Goal: Task Accomplishment & Management: Use online tool/utility

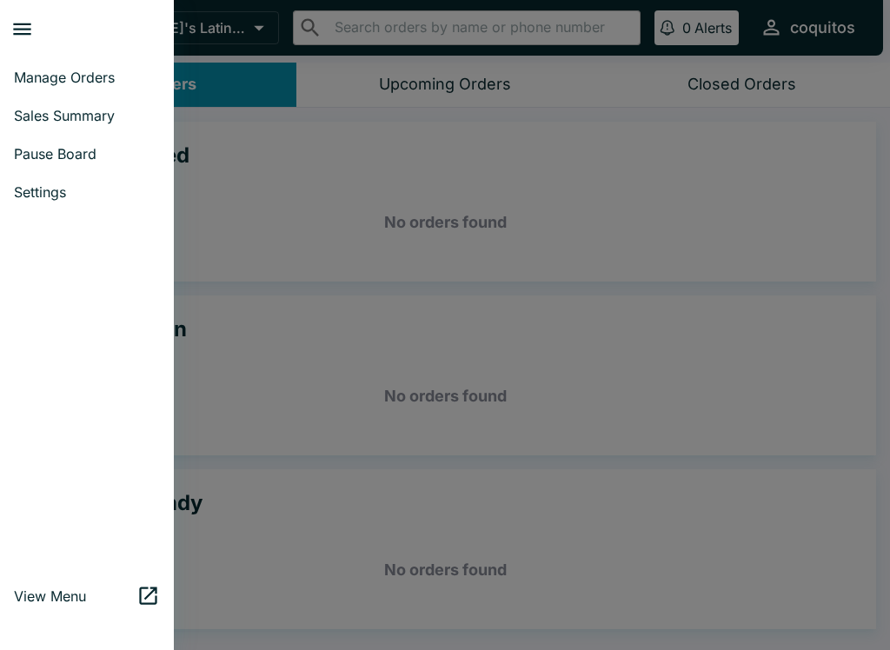
click at [329, 300] on div at bounding box center [445, 325] width 890 height 650
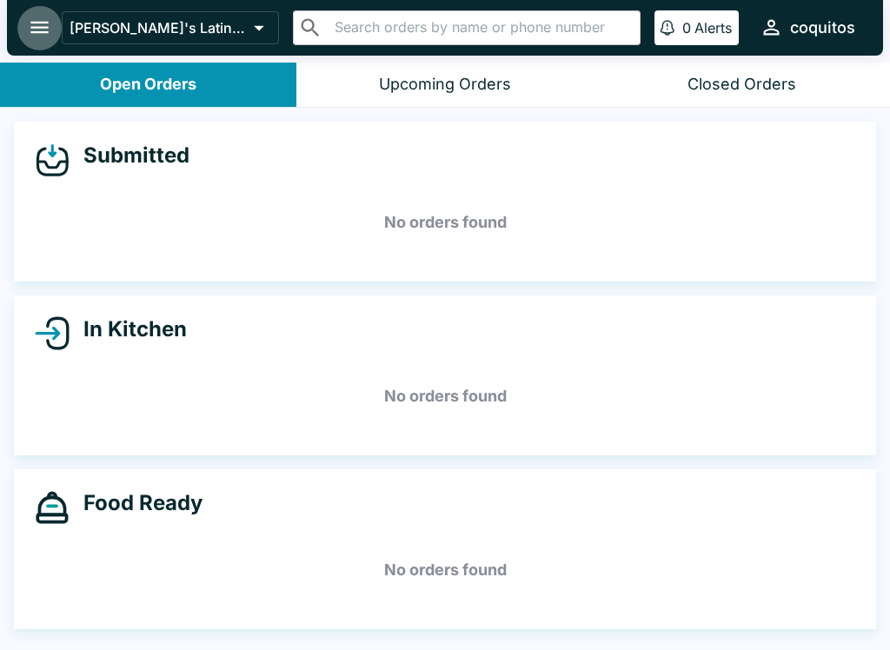
click at [42, 32] on icon "open drawer" at bounding box center [39, 28] width 18 height 12
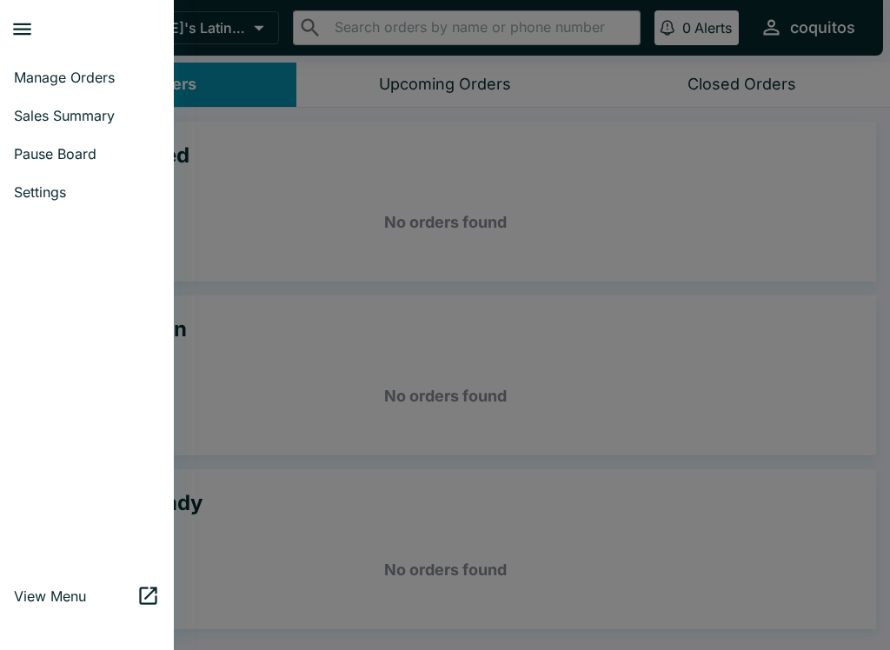
click at [563, 303] on div at bounding box center [445, 325] width 890 height 650
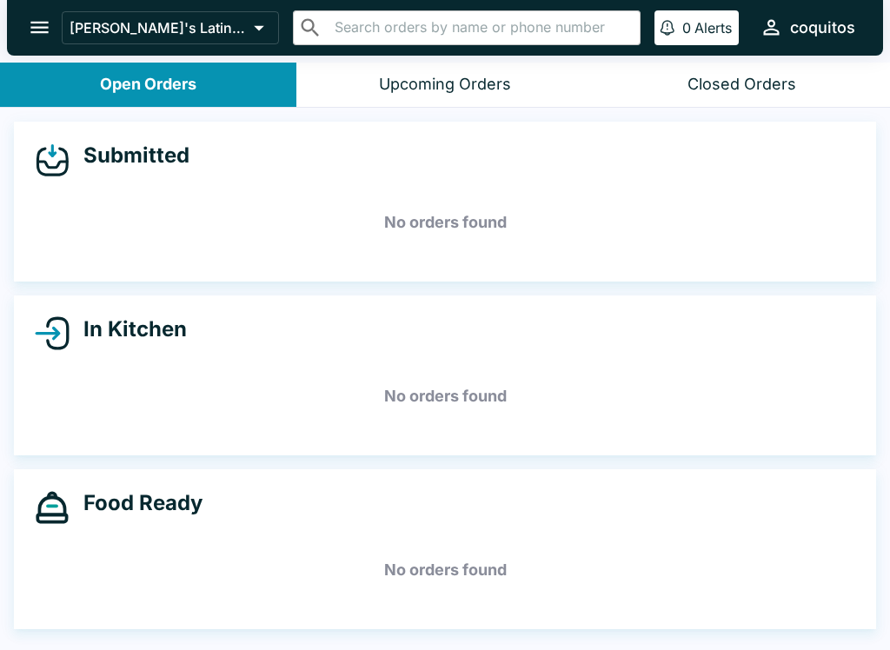
click at [35, 12] on button "open drawer" at bounding box center [39, 27] width 44 height 44
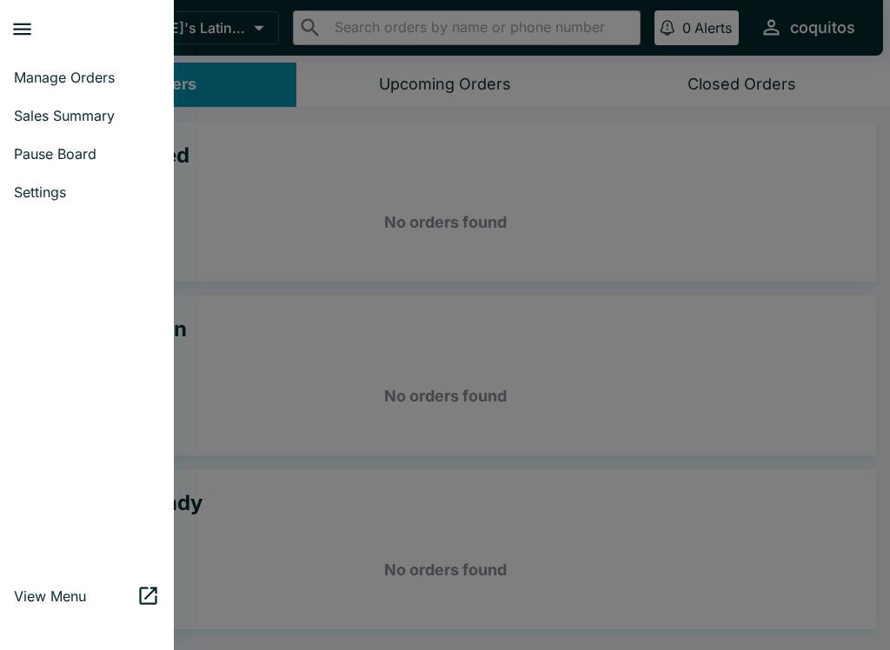
click at [77, 71] on span "Manage Orders" at bounding box center [87, 77] width 146 height 17
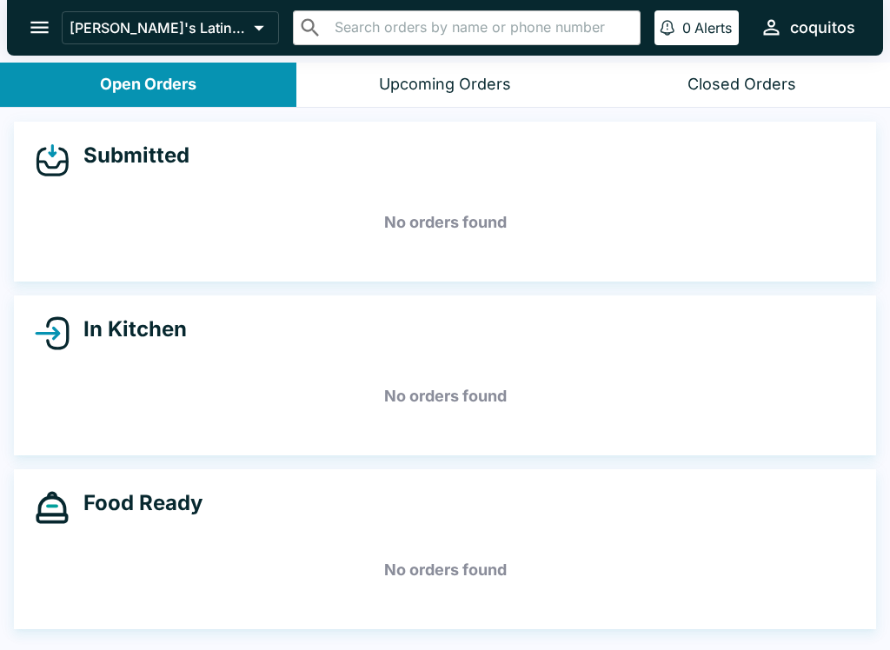
click at [427, 92] on div "Upcoming Orders" at bounding box center [445, 85] width 132 height 20
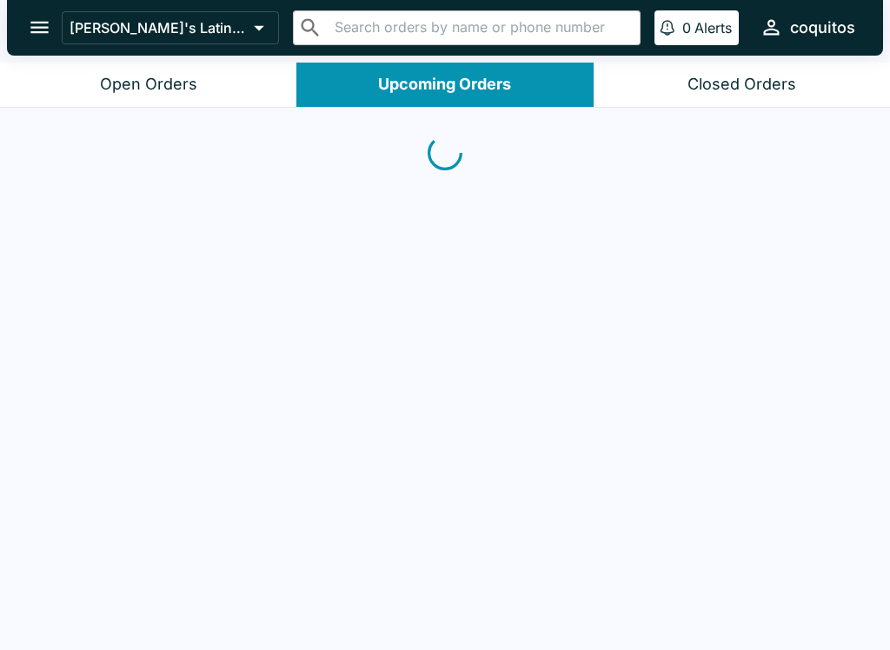
click at [52, 17] on button "open drawer" at bounding box center [39, 27] width 44 height 44
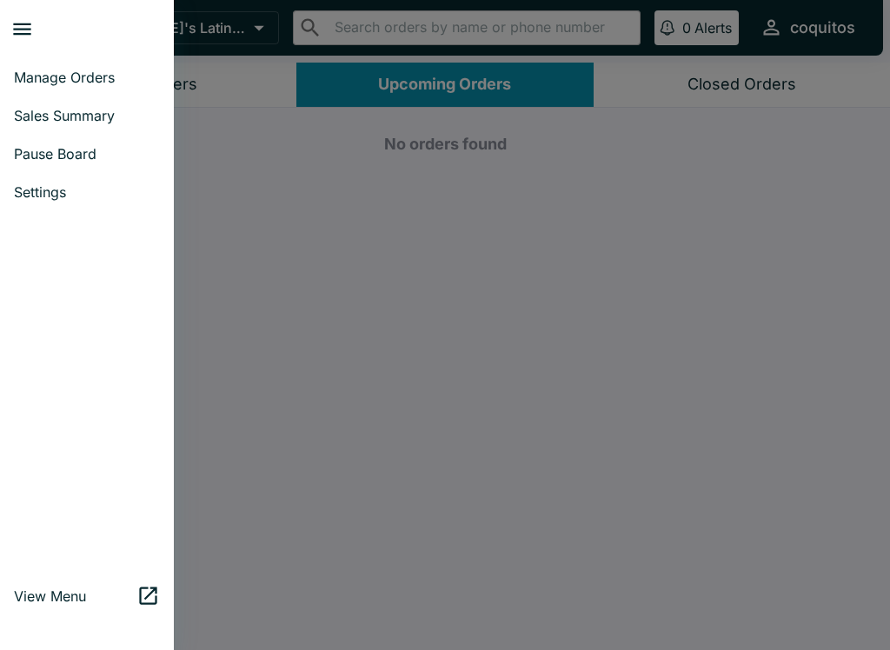
click at [70, 602] on span "View Menu" at bounding box center [75, 596] width 123 height 17
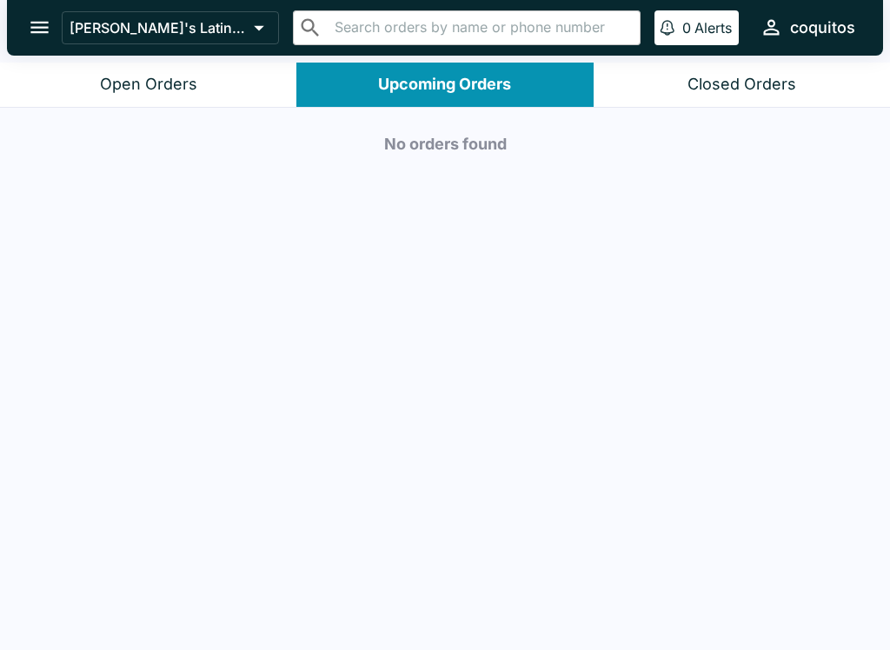
click at [126, 96] on button "Open Orders" at bounding box center [148, 85] width 296 height 44
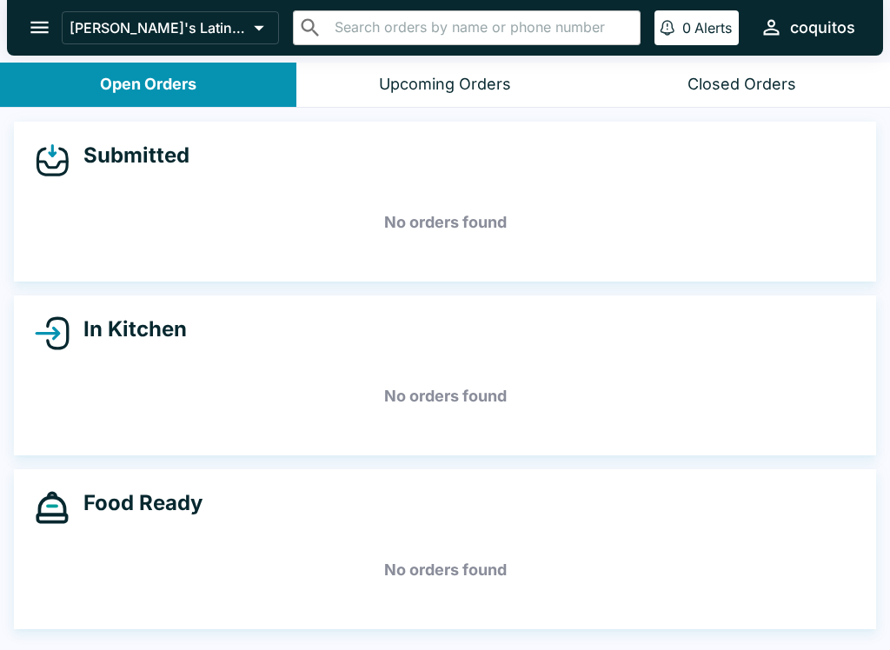
click at [41, 38] on icon "open drawer" at bounding box center [39, 27] width 23 height 23
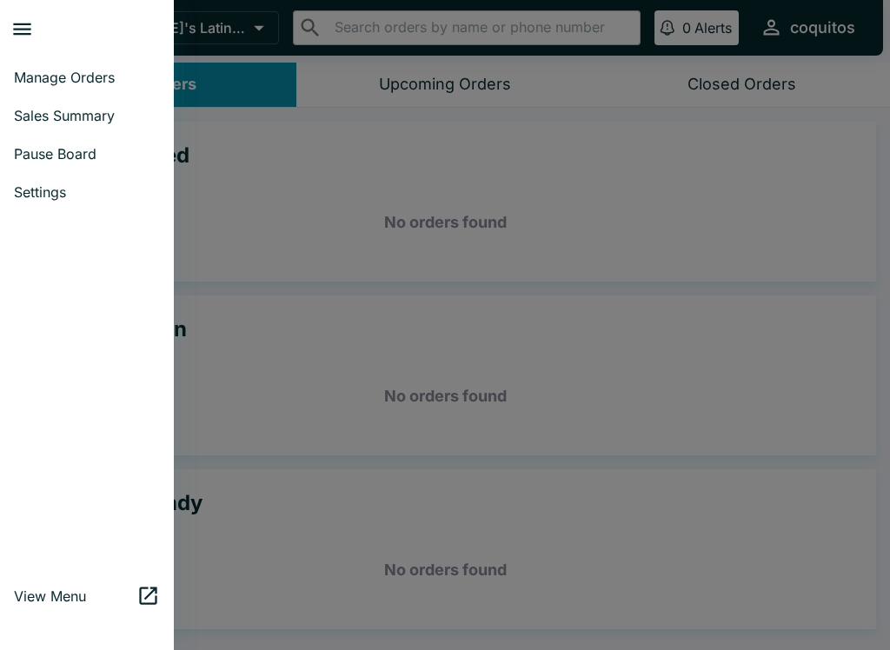
click at [62, 169] on link "Pause Board" at bounding box center [87, 154] width 174 height 38
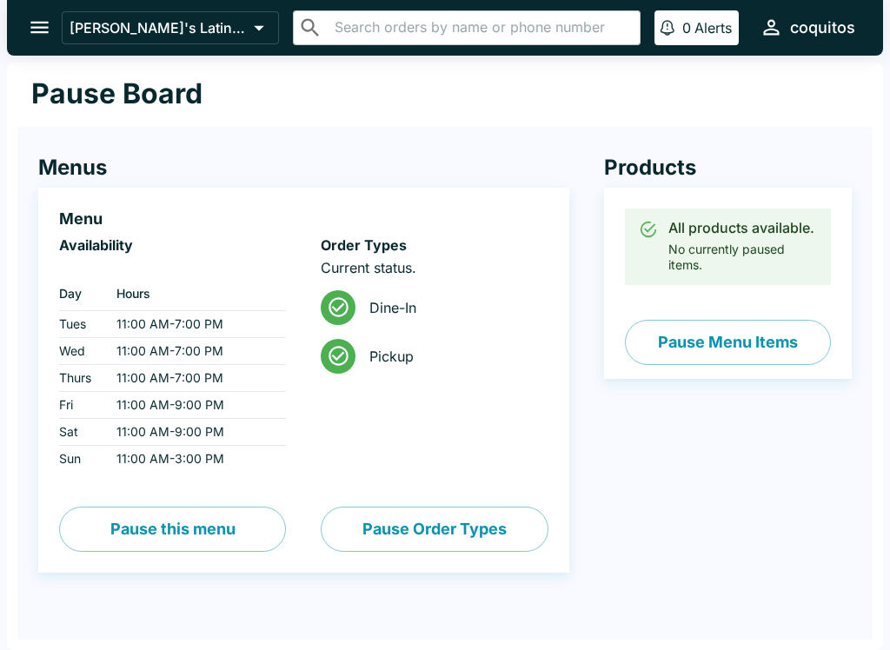
click at [756, 342] on button "Pause Menu Items" at bounding box center [728, 342] width 206 height 45
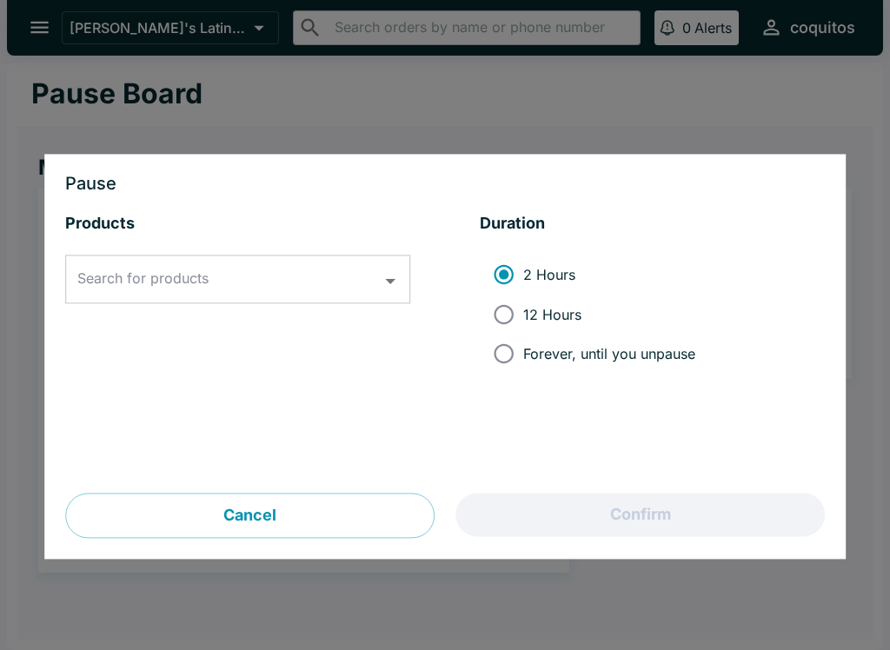
click at [153, 290] on input "Search for products" at bounding box center [224, 279] width 303 height 33
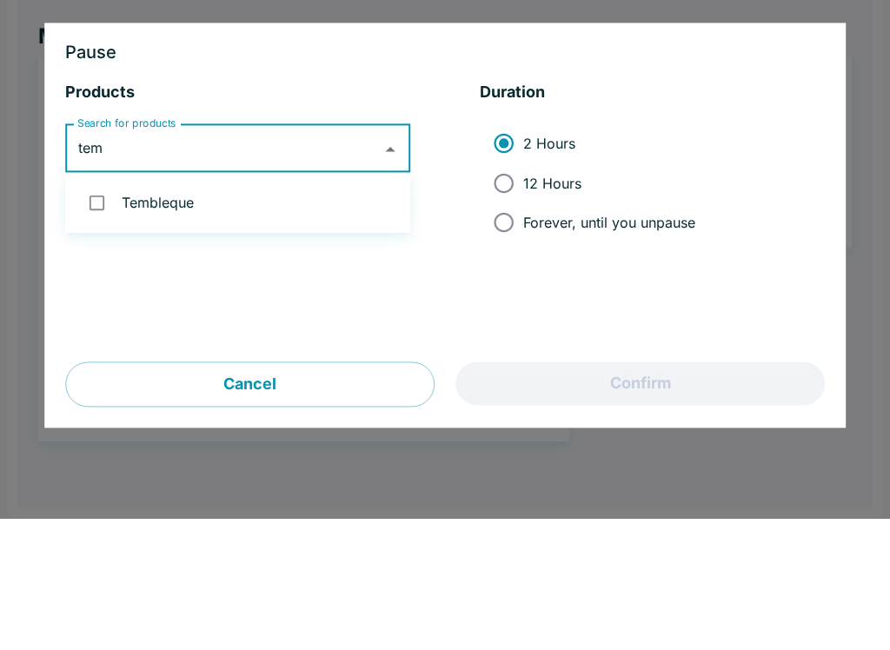
type input "temb"
click at [113, 316] on input "checkbox" at bounding box center [97, 334] width 36 height 36
checkbox input "true"
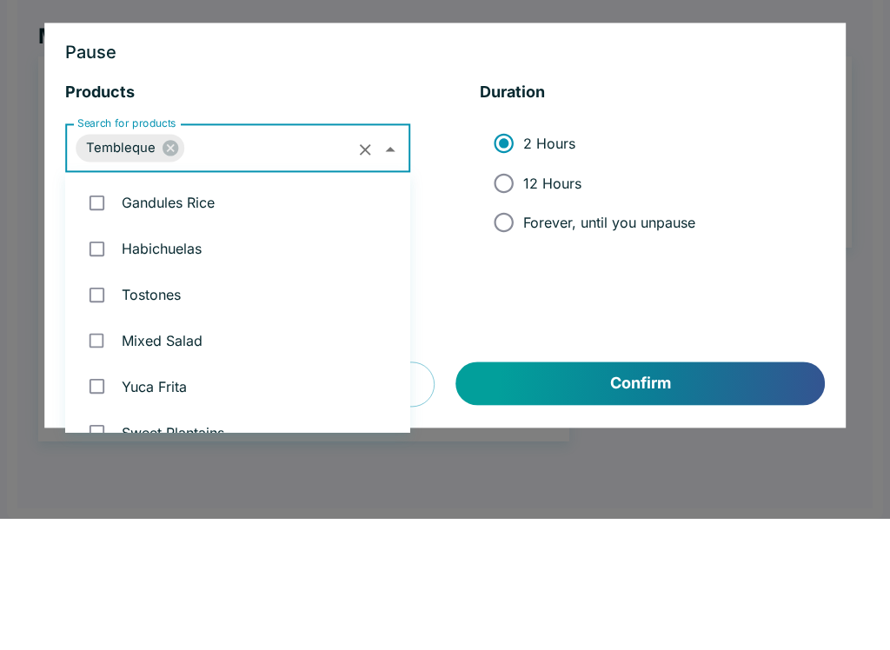
scroll to position [1125, 0]
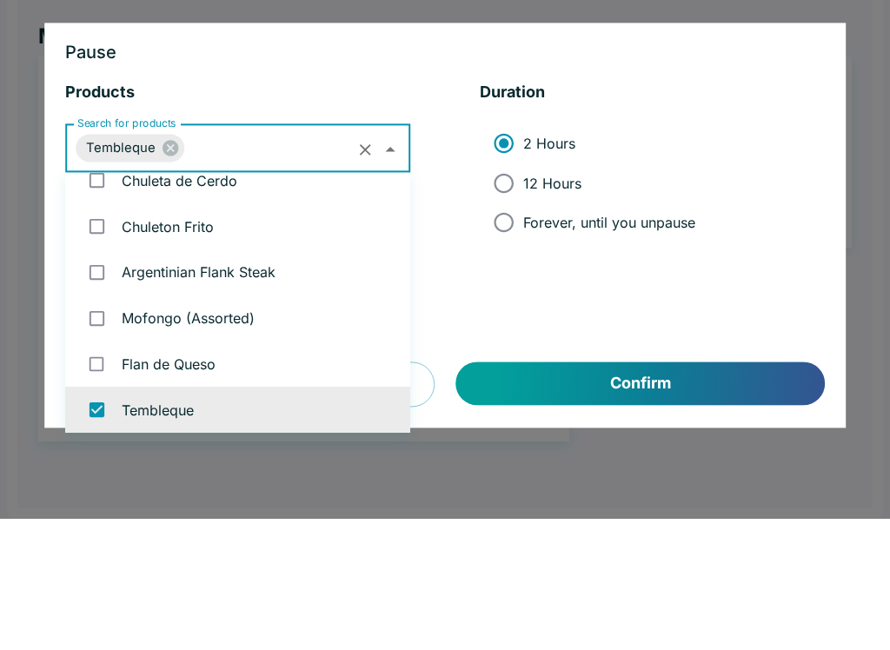
click at [718, 249] on li "2 Hours 12 Hours Forever, until you unpause" at bounding box center [652, 315] width 345 height 132
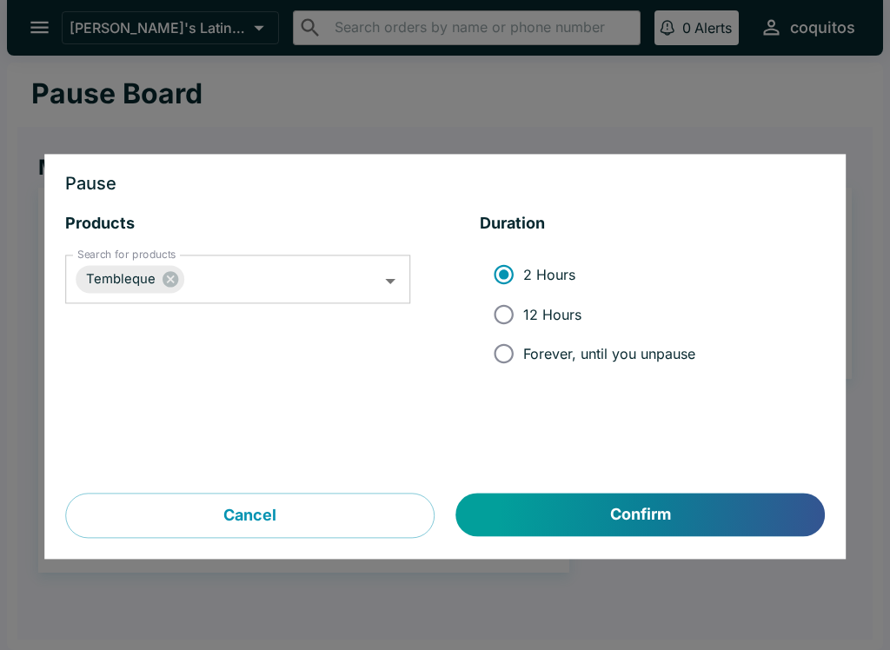
click at [523, 312] on input "12 Hours" at bounding box center [503, 314] width 39 height 39
radio input "true"
click at [503, 363] on input "Forever, until you unpause" at bounding box center [503, 354] width 39 height 39
radio input "true"
click at [665, 529] on button "Confirm" at bounding box center [640, 515] width 369 height 43
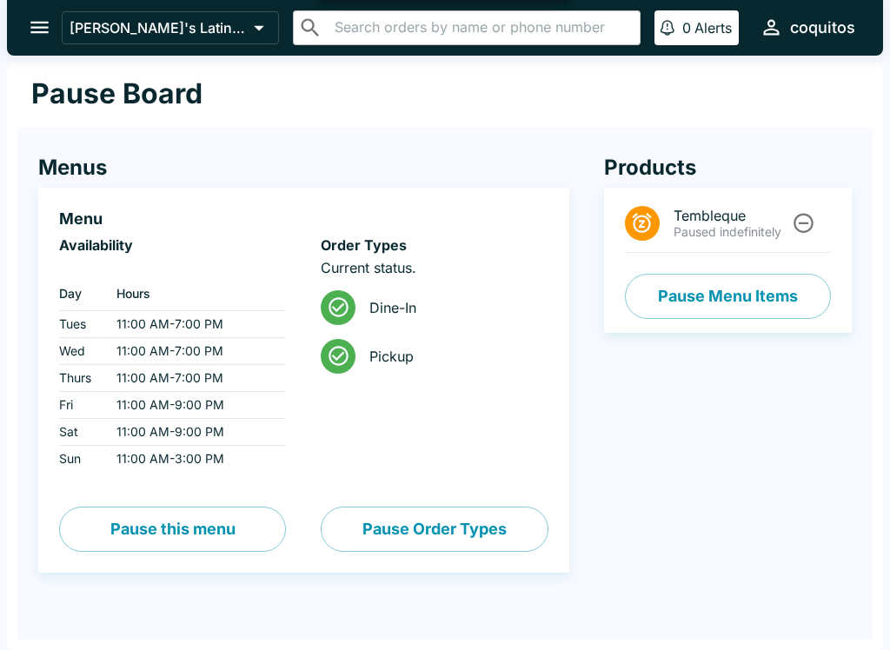
click at [46, 30] on icon "open drawer" at bounding box center [39, 27] width 23 height 23
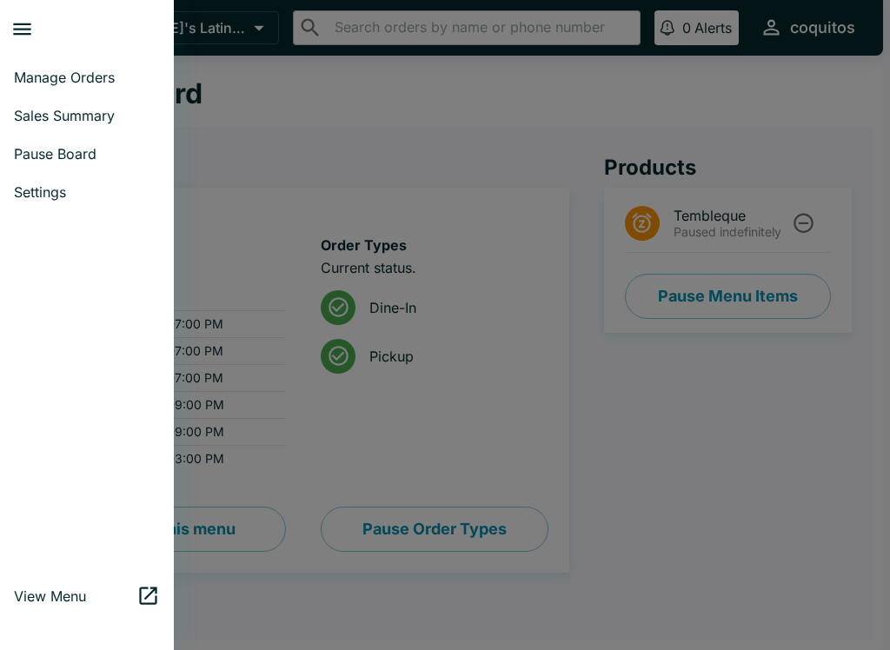
click at [76, 68] on link "Manage Orders" at bounding box center [87, 77] width 174 height 38
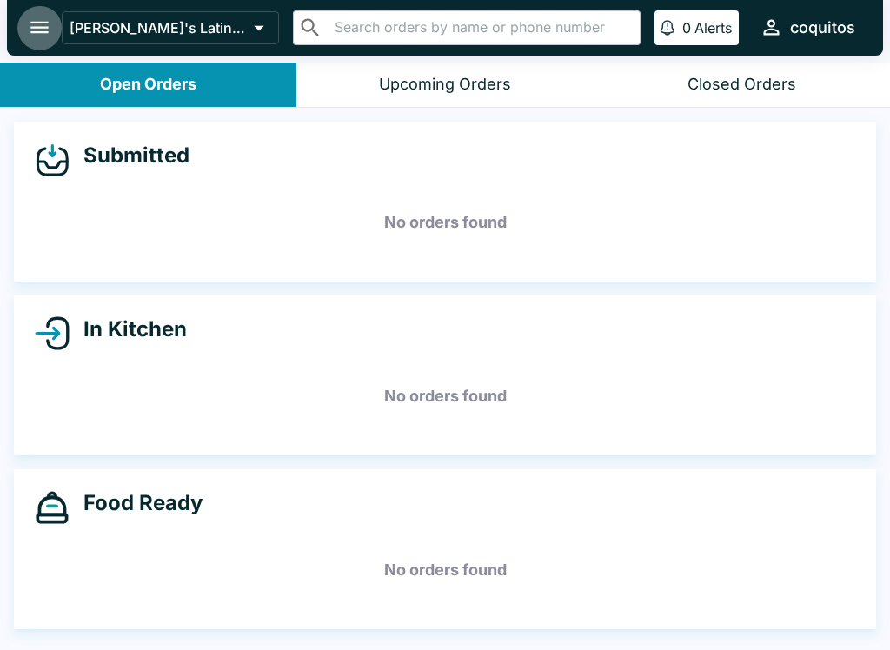
click at [43, 35] on icon "open drawer" at bounding box center [39, 27] width 23 height 23
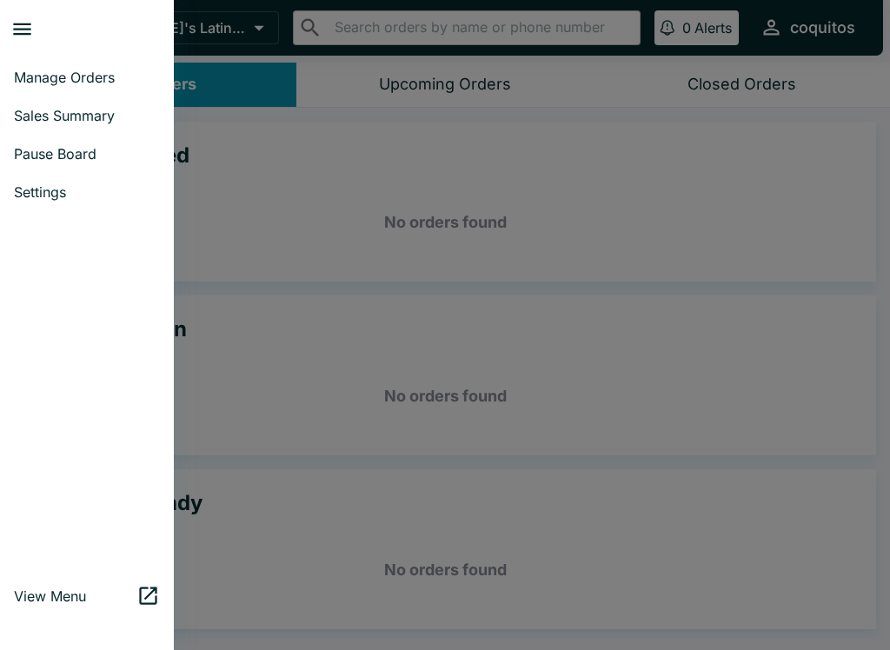
click at [57, 156] on span "Pause Board" at bounding box center [87, 153] width 146 height 17
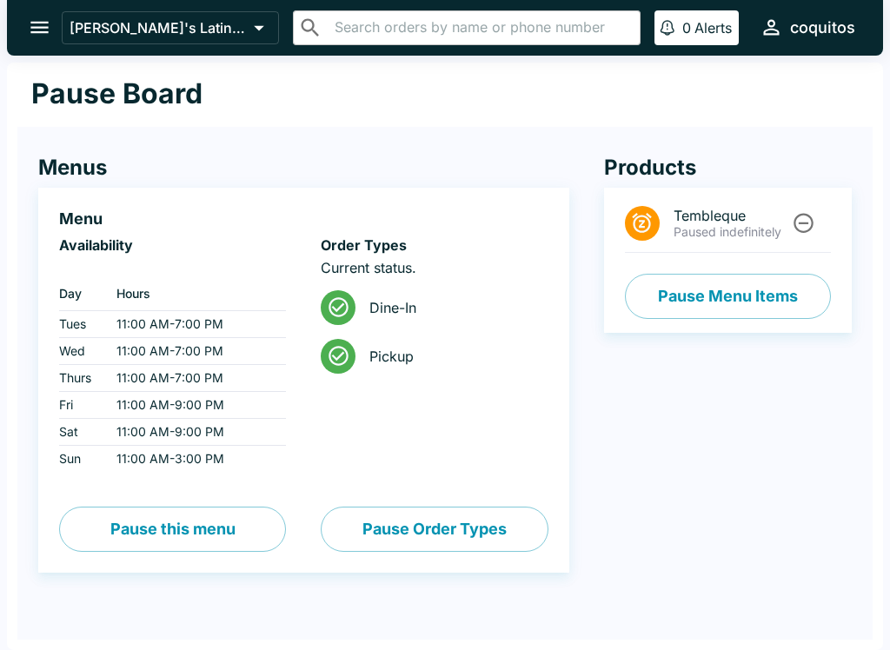
click at [35, 21] on icon "open drawer" at bounding box center [39, 27] width 23 height 23
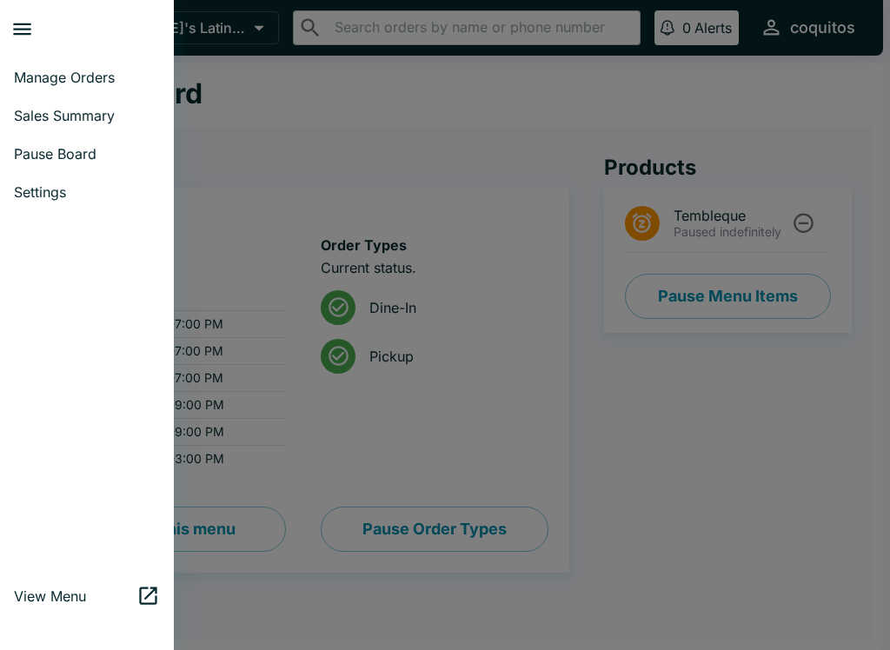
click at [727, 428] on div at bounding box center [445, 325] width 890 height 650
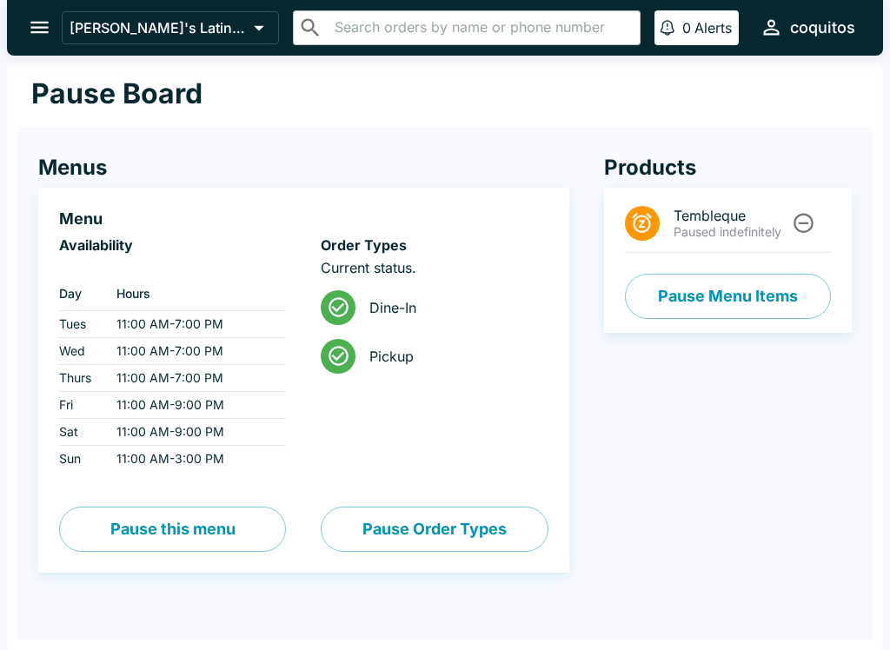
click at [39, 27] on icon "open drawer" at bounding box center [39, 28] width 18 height 12
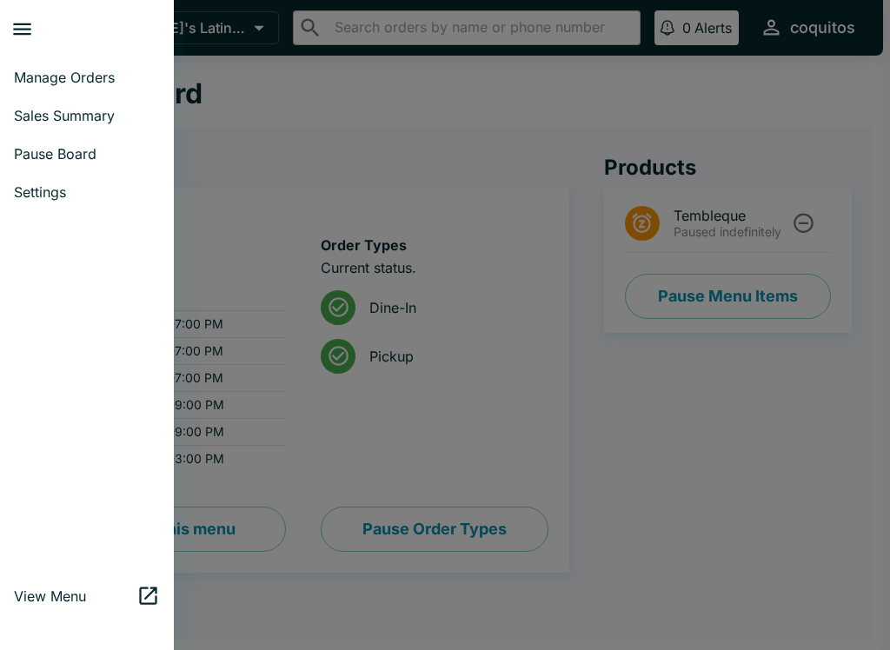
click at [83, 77] on span "Manage Orders" at bounding box center [87, 77] width 146 height 17
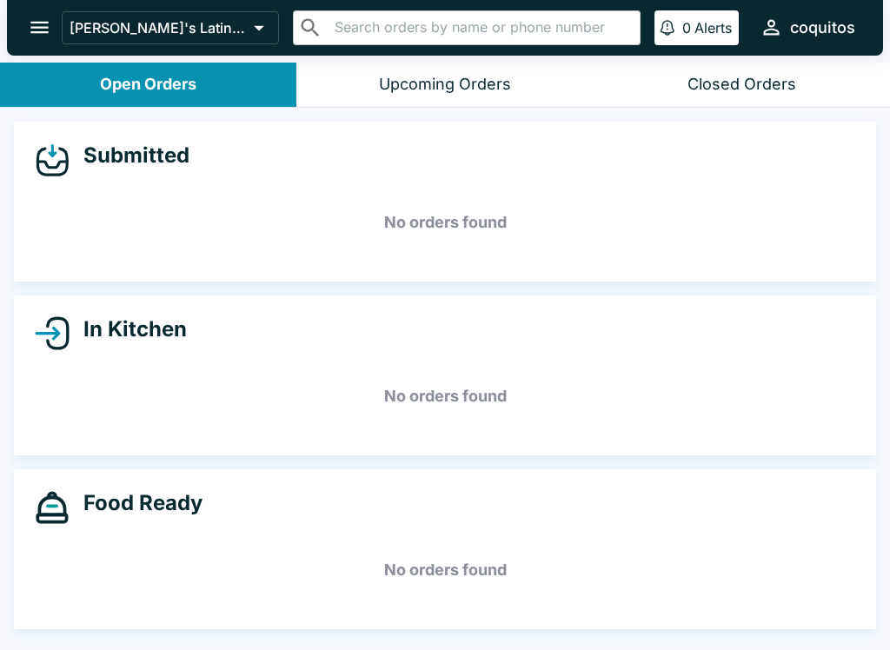
click at [42, 39] on icon "open drawer" at bounding box center [39, 27] width 23 height 23
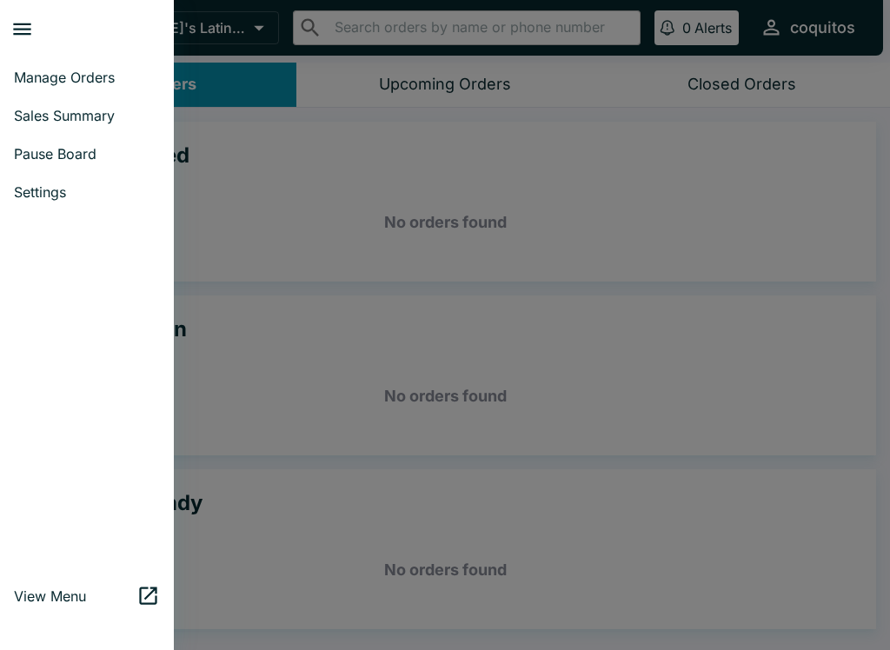
click at [121, 636] on div "Manage Orders Sales Summary Pause Board Settings View Menu" at bounding box center [87, 325] width 174 height 650
click at [120, 636] on div "Manage Orders Sales Summary Pause Board Settings View Menu" at bounding box center [87, 325] width 174 height 650
click at [120, 597] on span "View Menu" at bounding box center [75, 596] width 123 height 17
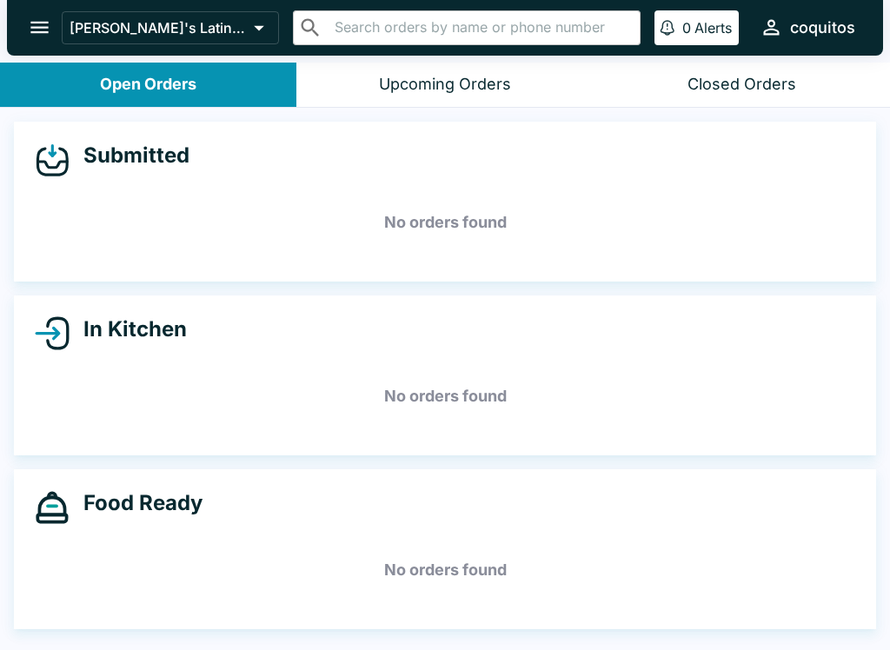
click at [51, 20] on icon "open drawer" at bounding box center [39, 27] width 23 height 23
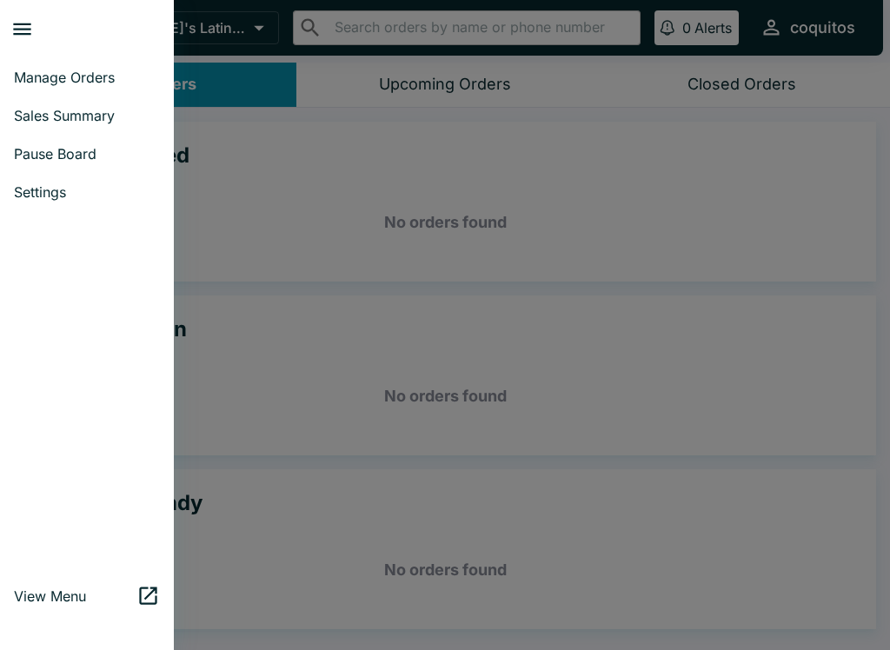
click at [113, 594] on span "View Menu" at bounding box center [75, 596] width 123 height 17
